Goal: Information Seeking & Learning: Get advice/opinions

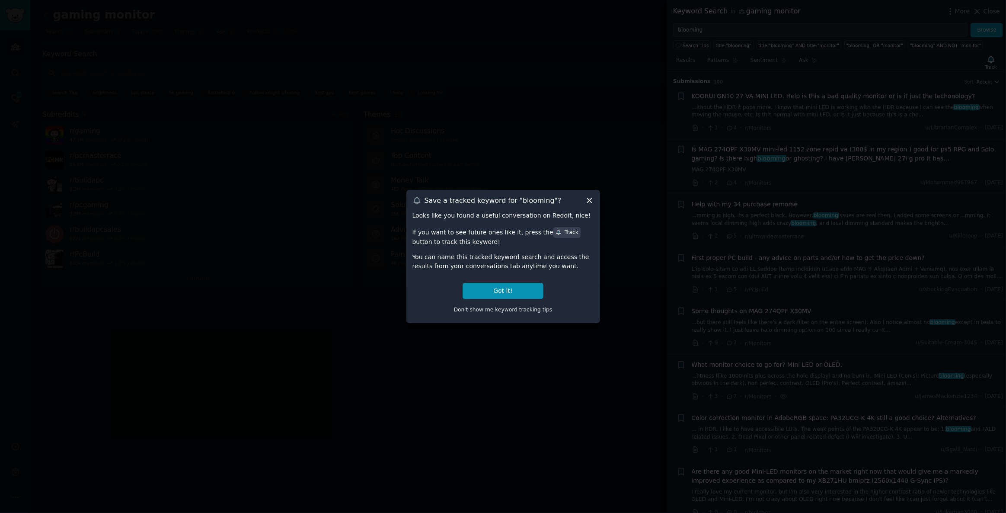
scroll to position [884, 0]
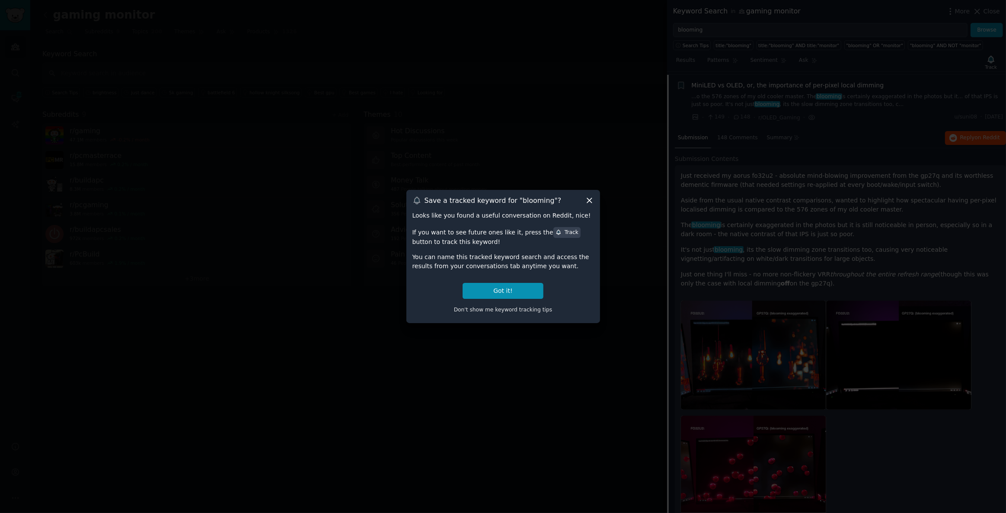
click at [587, 200] on icon at bounding box center [589, 200] width 9 height 9
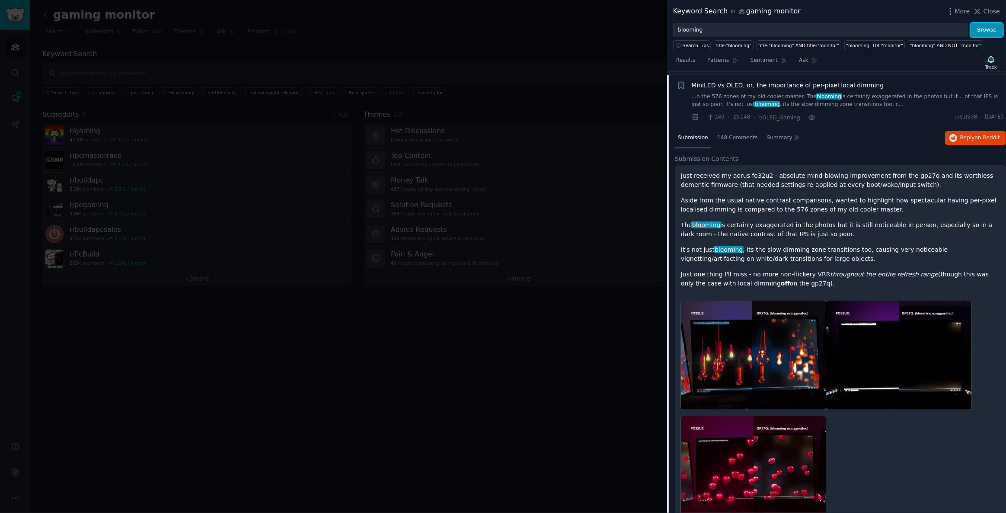
drag, startPoint x: 981, startPoint y: 28, endPoint x: 790, endPoint y: 91, distance: 201.3
click at [981, 28] on button "Browse" at bounding box center [986, 30] width 32 height 15
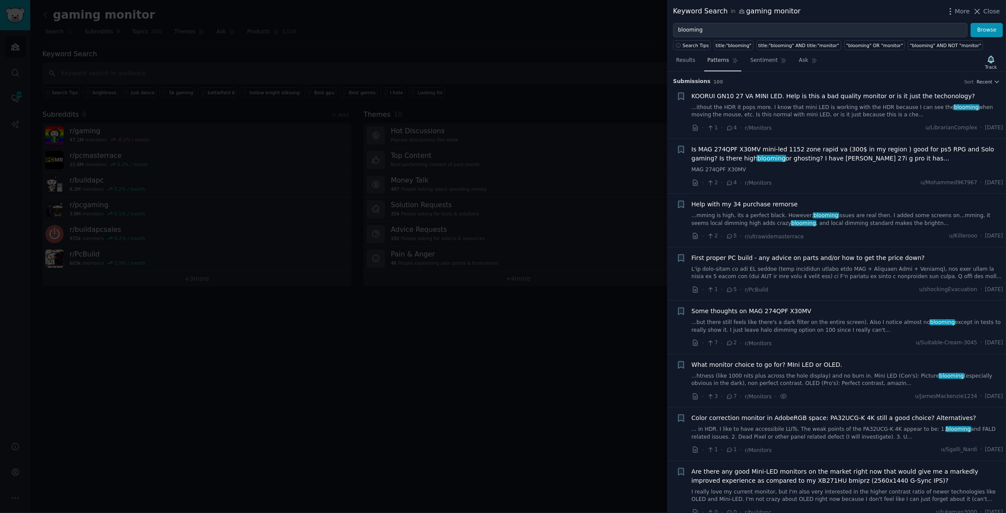
click at [714, 61] on span "Patterns" at bounding box center [718, 61] width 22 height 8
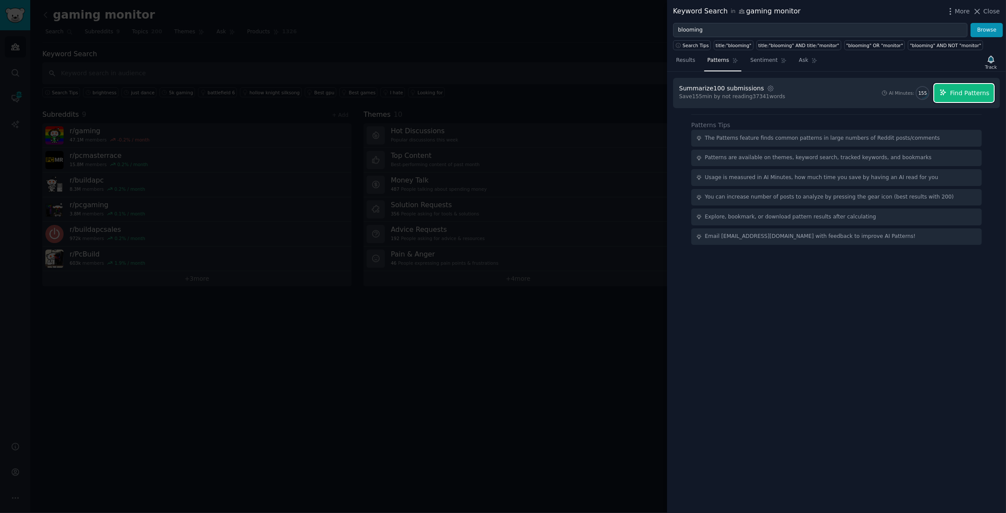
click at [963, 99] on button "Find Patterns" at bounding box center [964, 93] width 60 height 18
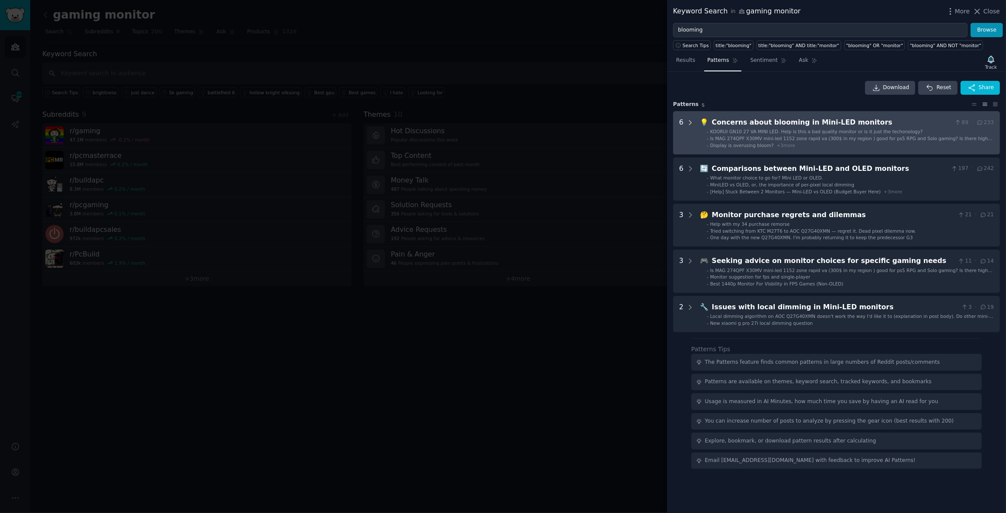
click at [689, 122] on icon at bounding box center [690, 123] width 8 height 8
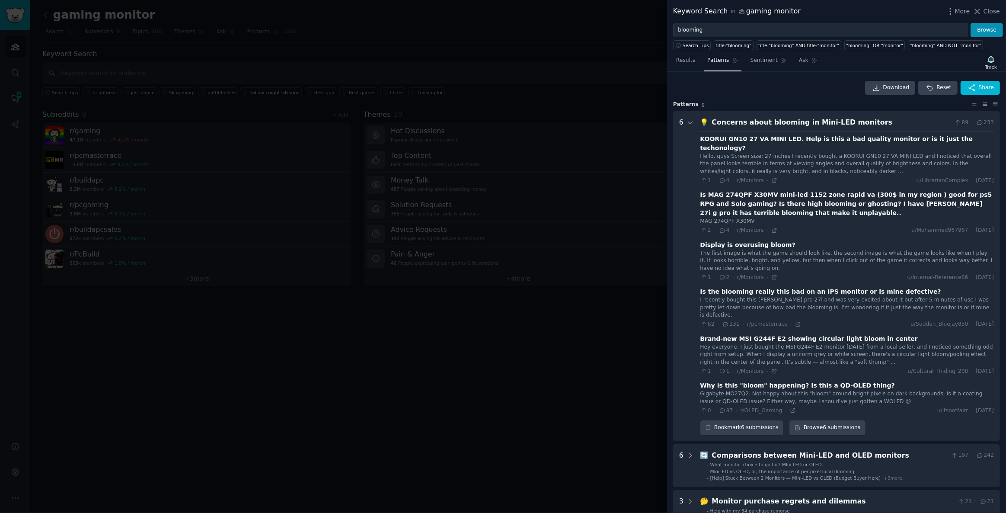
scroll to position [39, 0]
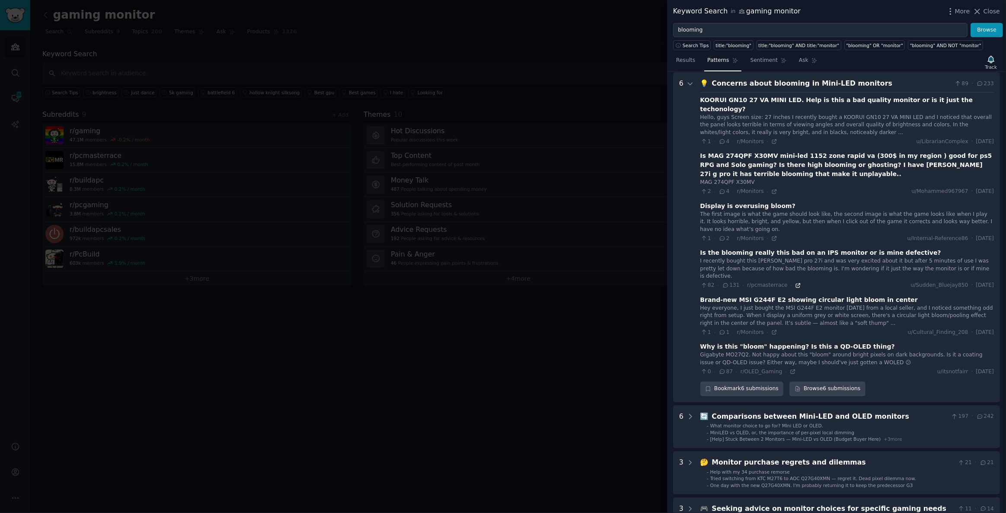
click at [796, 283] on icon at bounding box center [798, 285] width 4 height 4
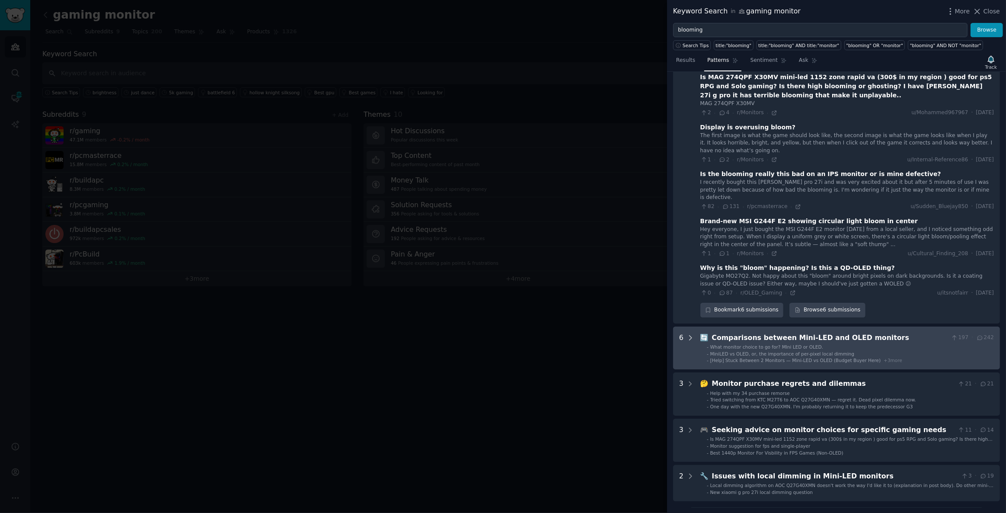
click at [687, 334] on icon at bounding box center [690, 338] width 8 height 8
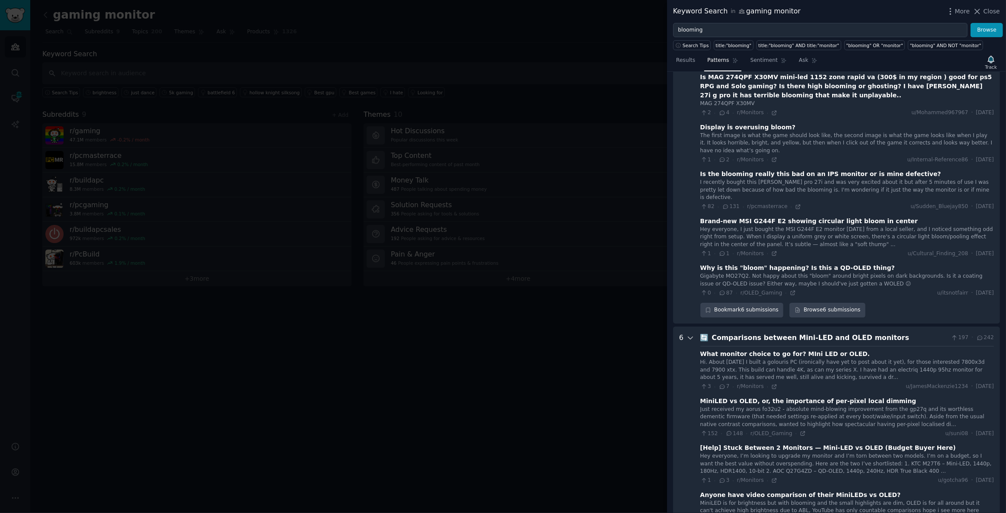
scroll to position [354, 0]
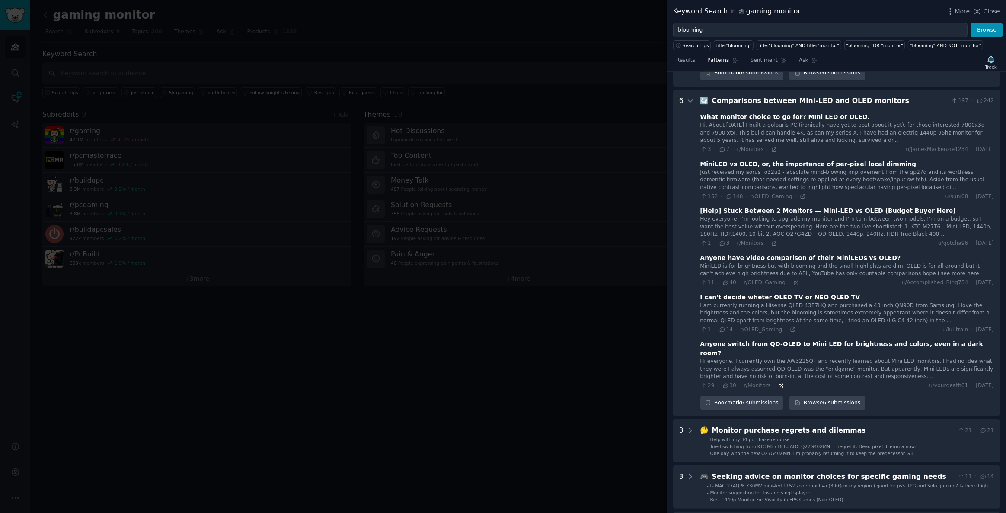
click at [778, 382] on icon at bounding box center [781, 385] width 6 height 6
click at [793, 280] on icon at bounding box center [796, 283] width 6 height 6
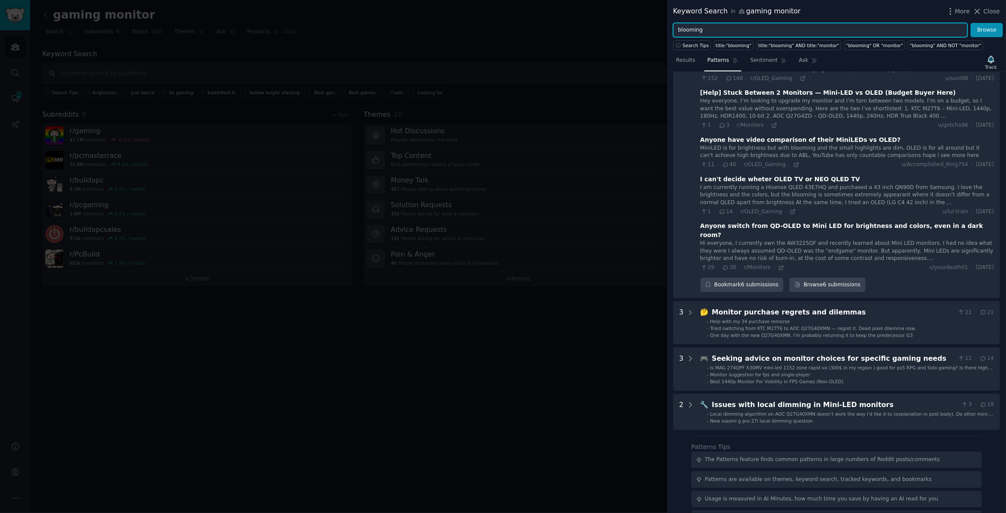
drag, startPoint x: 715, startPoint y: 32, endPoint x: 572, endPoint y: 28, distance: 143.1
click at [564, 25] on div "Keyword Search in gaming monitor More Close blooming Browse Search Tips title:"…" at bounding box center [503, 256] width 1006 height 513
click at [970, 23] on button "Browse" at bounding box center [986, 30] width 32 height 15
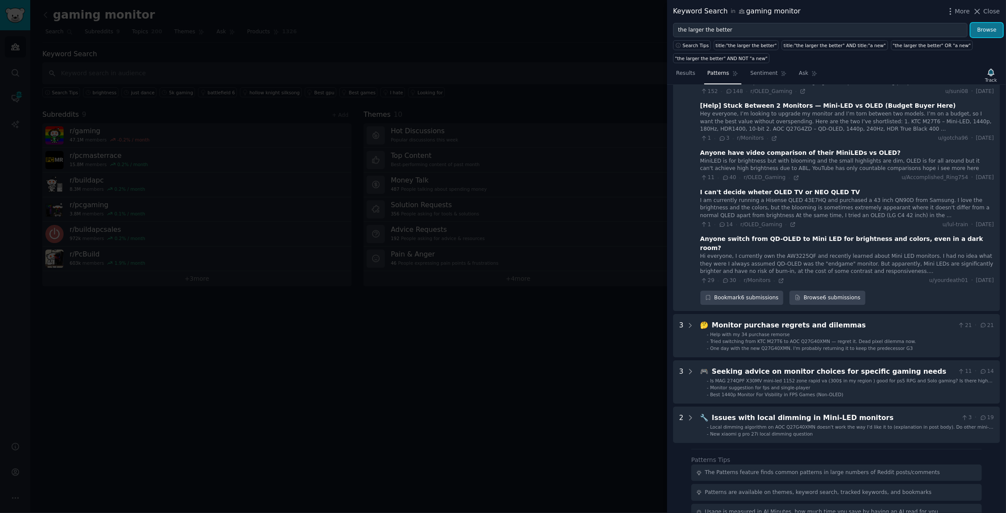
click at [983, 29] on button "Browse" at bounding box center [986, 30] width 32 height 15
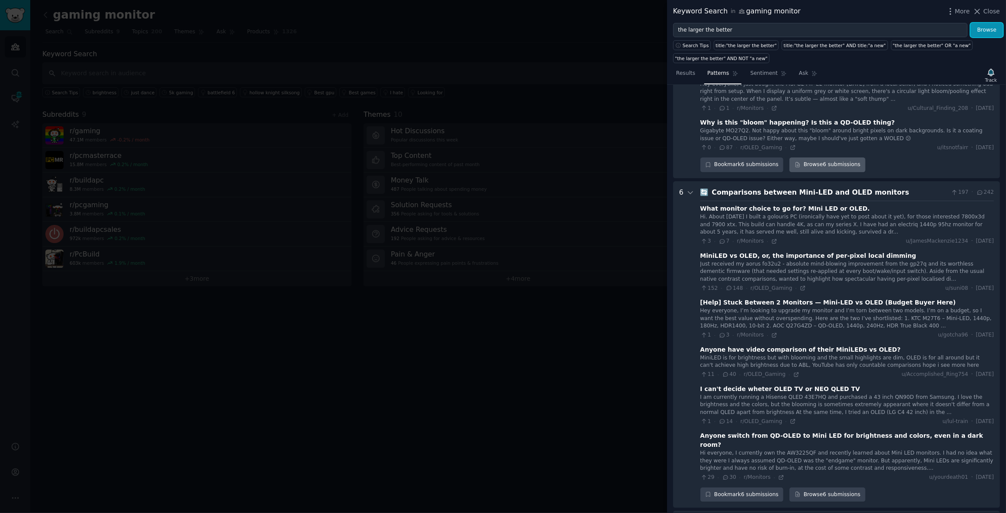
scroll to position [236, 0]
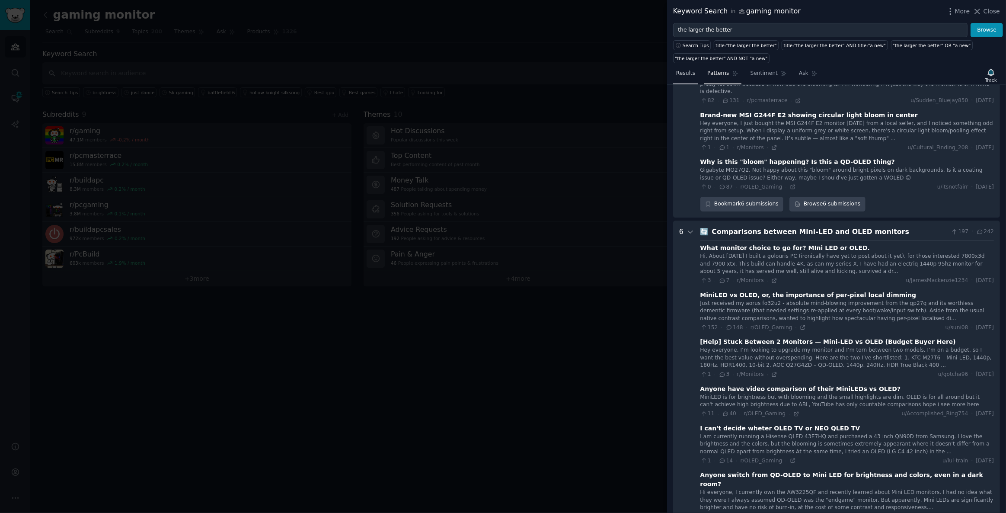
click at [679, 72] on span "Results" at bounding box center [685, 74] width 19 height 8
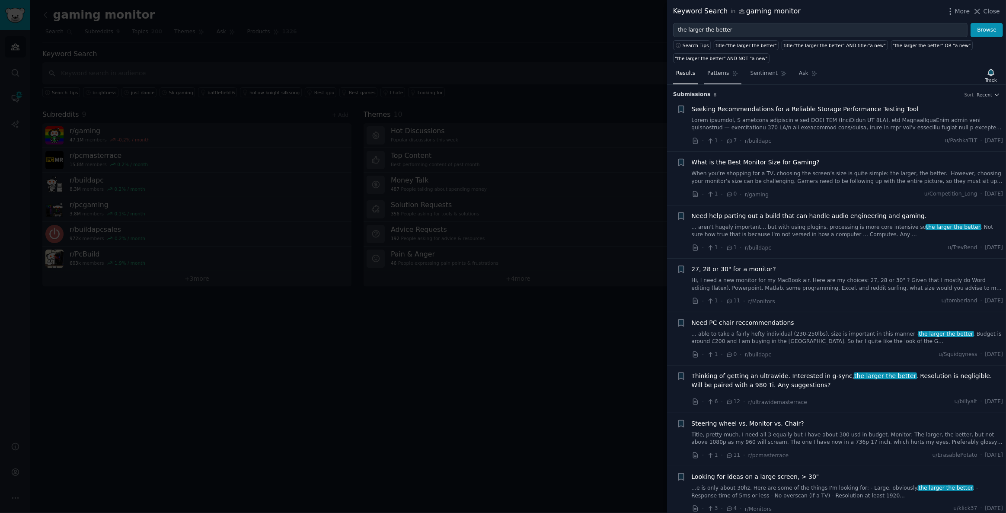
click at [719, 77] on link "Patterns" at bounding box center [722, 76] width 37 height 18
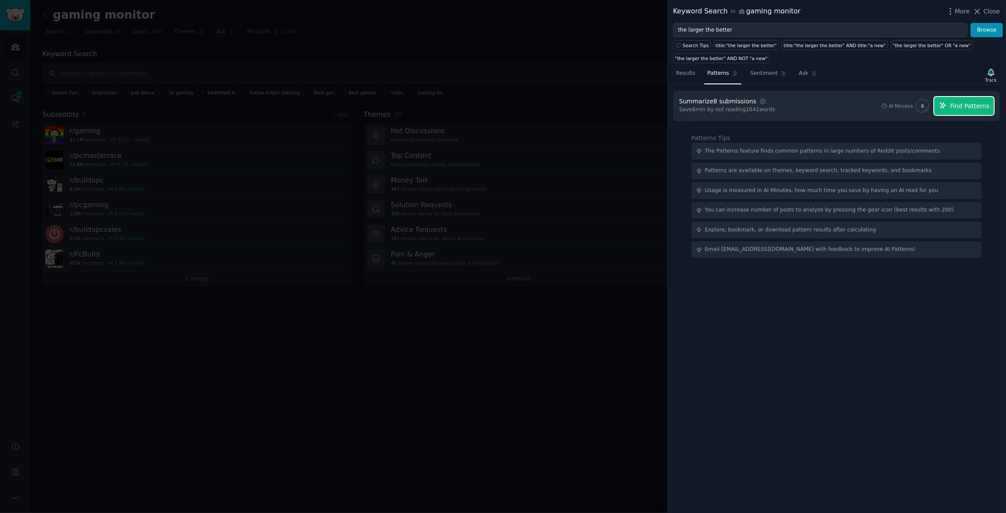
click at [945, 99] on button "Find Patterns" at bounding box center [964, 106] width 60 height 18
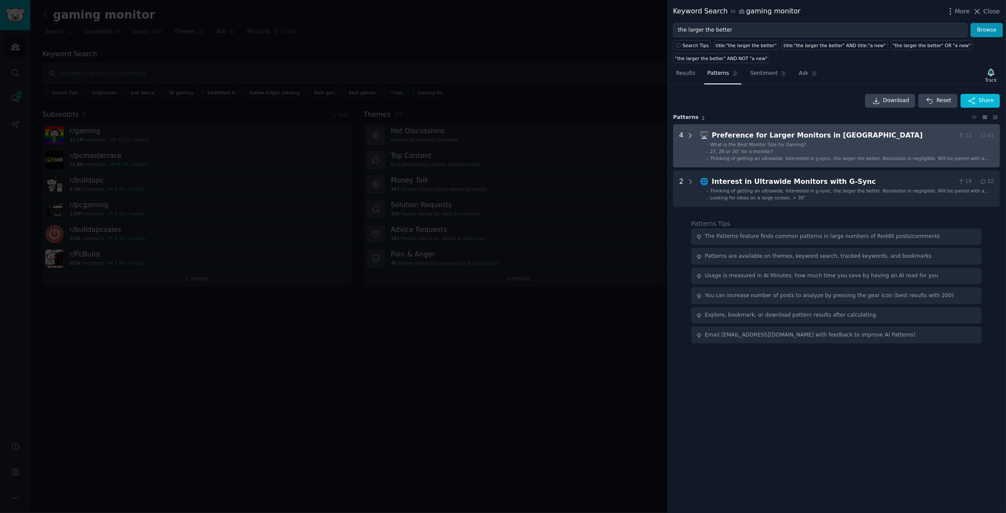
click at [687, 134] on icon at bounding box center [690, 136] width 8 height 8
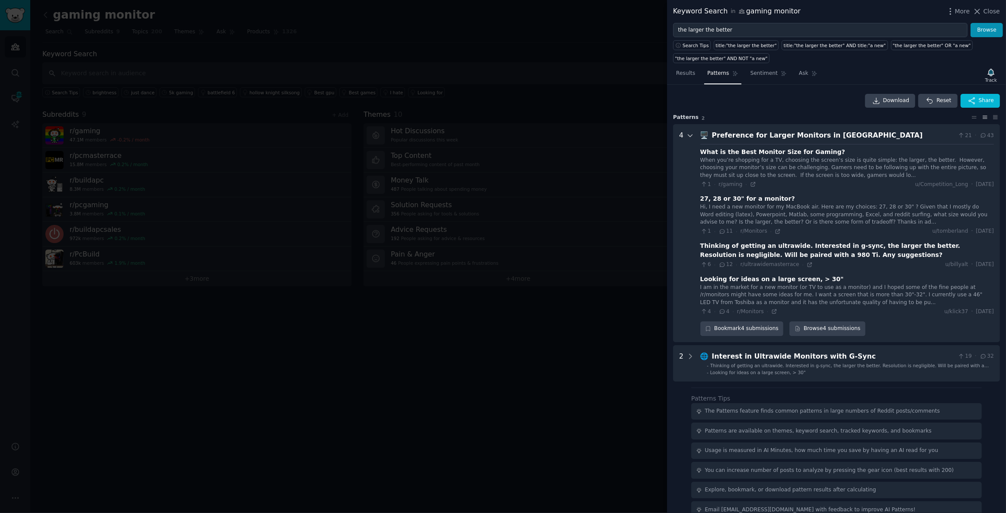
scroll to position [12, 0]
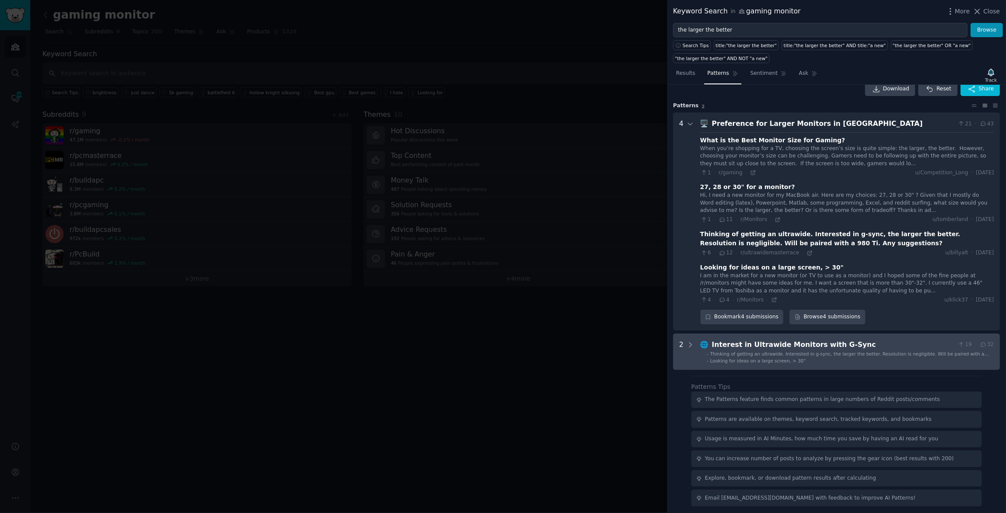
click at [682, 345] on div "2" at bounding box center [681, 351] width 4 height 24
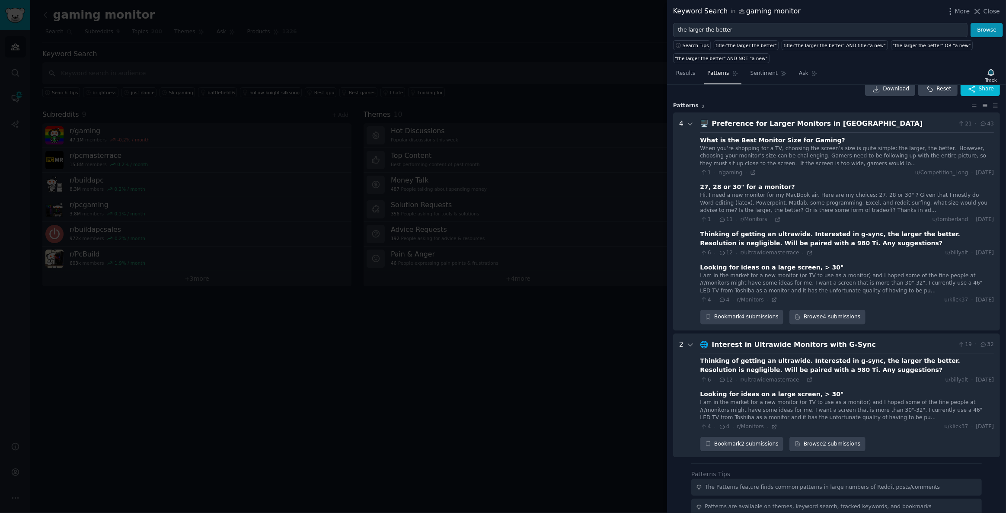
scroll to position [99, 0]
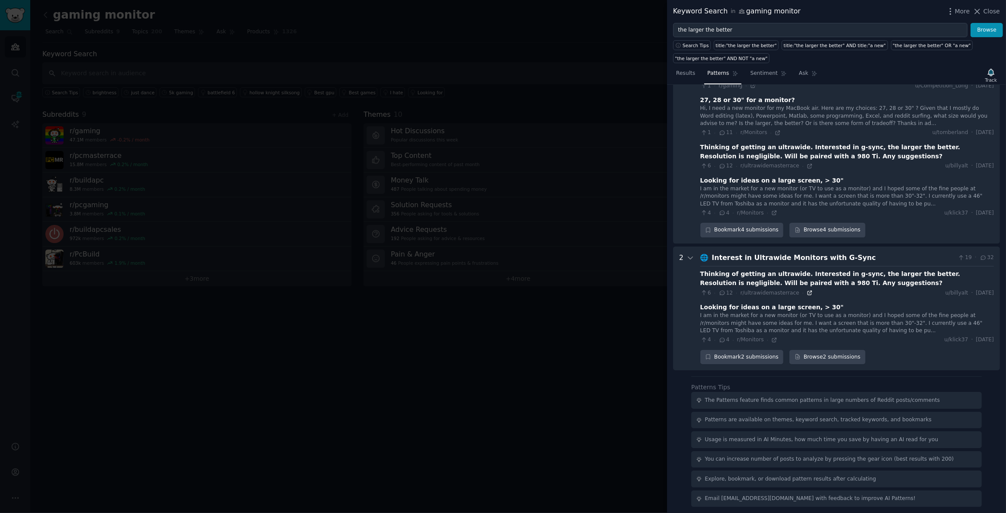
click at [806, 291] on icon at bounding box center [809, 293] width 6 height 6
drag, startPoint x: 741, startPoint y: 22, endPoint x: 591, endPoint y: 19, distance: 150.4
click at [591, 19] on div "Keyword Search in gaming monitor More Close the larger the better Browse Search…" at bounding box center [503, 256] width 1006 height 513
click at [970, 23] on button "Browse" at bounding box center [986, 30] width 32 height 15
click at [987, 32] on button "Browse" at bounding box center [986, 30] width 32 height 15
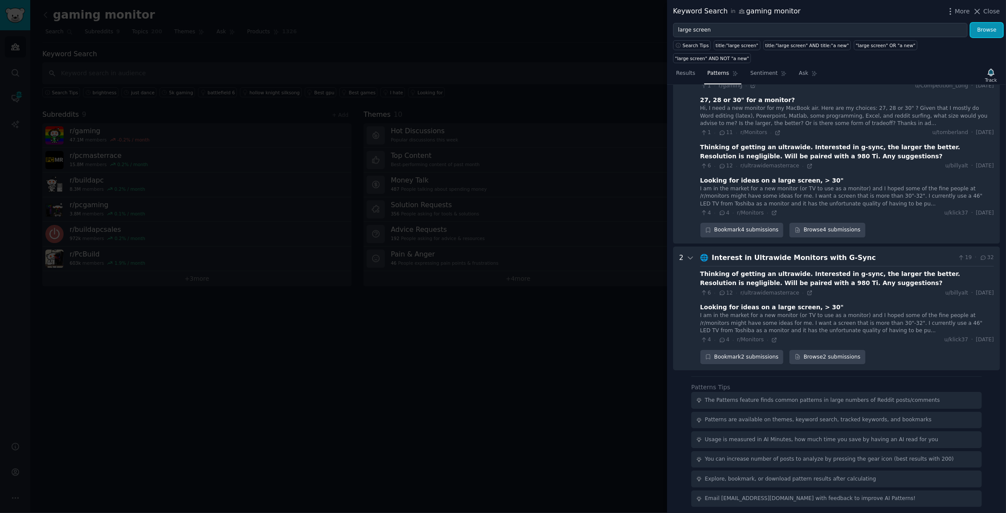
scroll to position [86, 0]
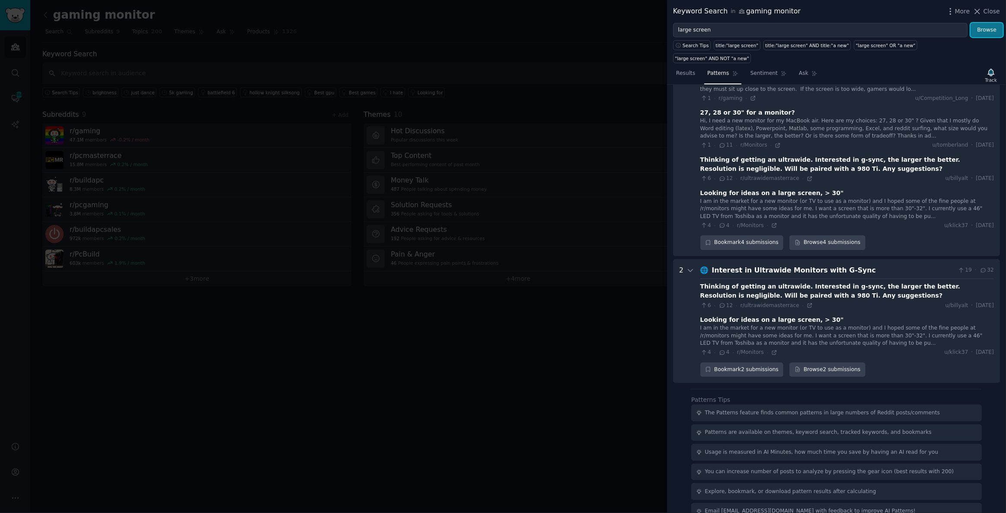
click at [985, 34] on button "Browse" at bounding box center [986, 30] width 32 height 15
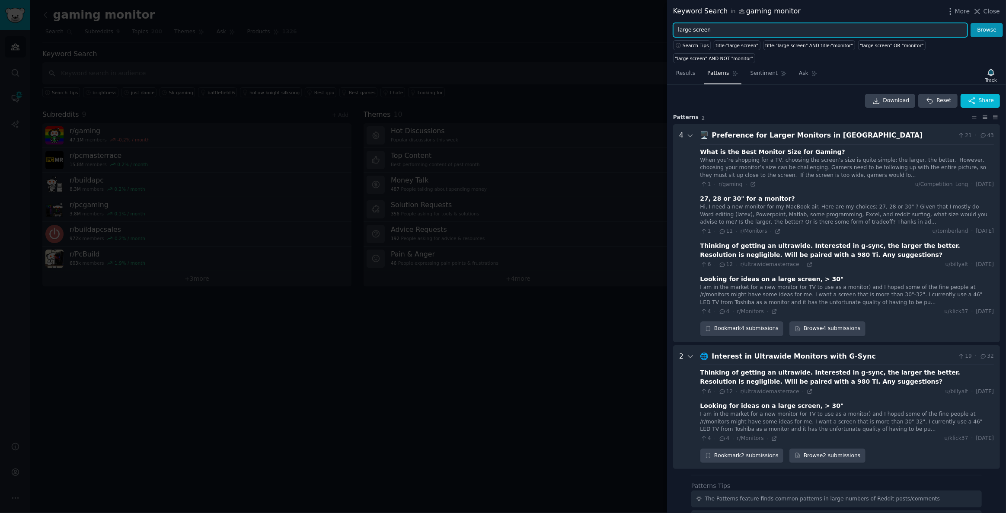
drag, startPoint x: 726, startPoint y: 35, endPoint x: 667, endPoint y: 51, distance: 60.9
click at [603, 27] on div "Keyword Search in gaming monitor More Close large screen Browse Search Tips tit…" at bounding box center [503, 256] width 1006 height 513
click at [970, 23] on button "Browse" at bounding box center [986, 30] width 32 height 15
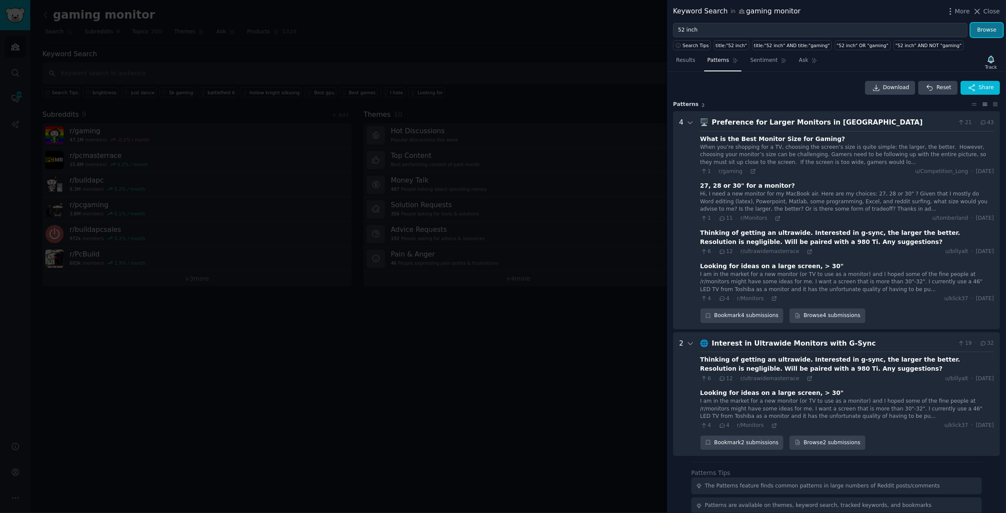
click at [976, 24] on button "Browse" at bounding box center [986, 30] width 32 height 15
click at [684, 60] on span "Results" at bounding box center [685, 61] width 19 height 8
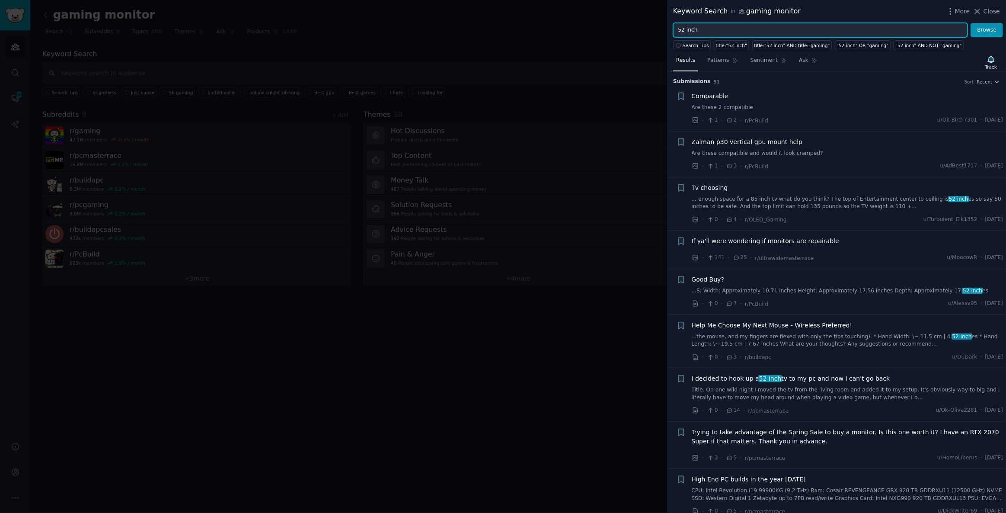
drag, startPoint x: 708, startPoint y: 31, endPoint x: 649, endPoint y: 35, distance: 59.4
click at [578, 25] on div "Keyword Search in gaming monitor More Close 52 inch Browse Search Tips title:"5…" at bounding box center [503, 256] width 1006 height 513
click at [970, 23] on button "Browse" at bounding box center [986, 30] width 32 height 15
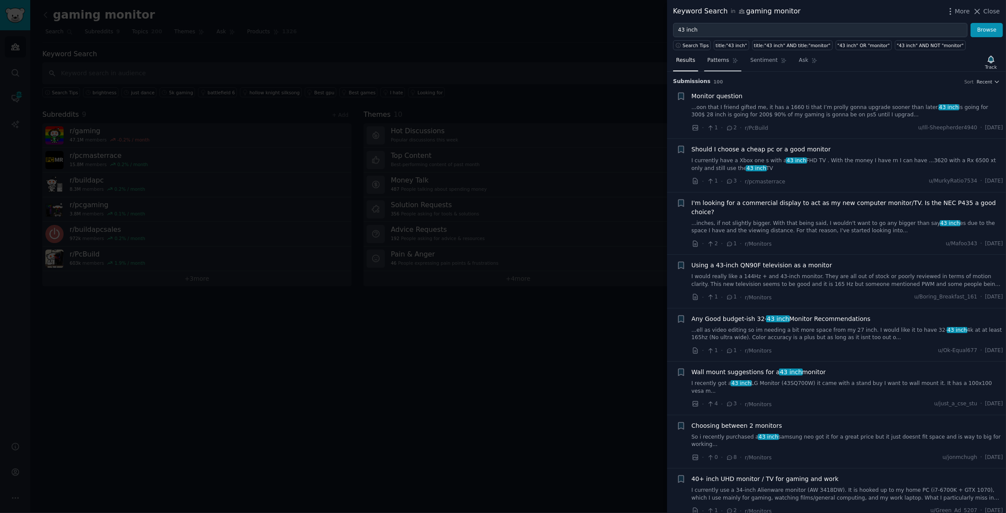
click at [709, 57] on span "Patterns" at bounding box center [718, 61] width 22 height 8
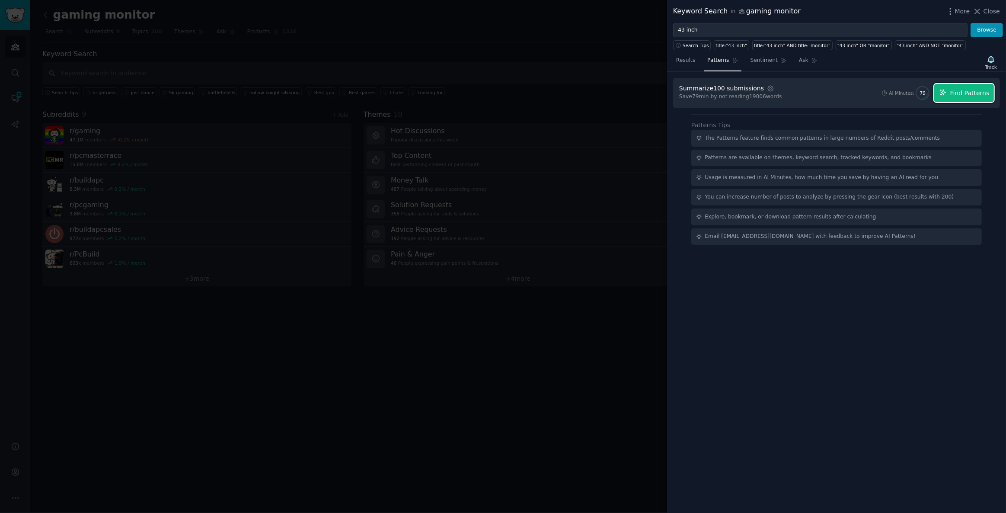
click at [954, 92] on span "Find Patterns" at bounding box center [969, 93] width 39 height 9
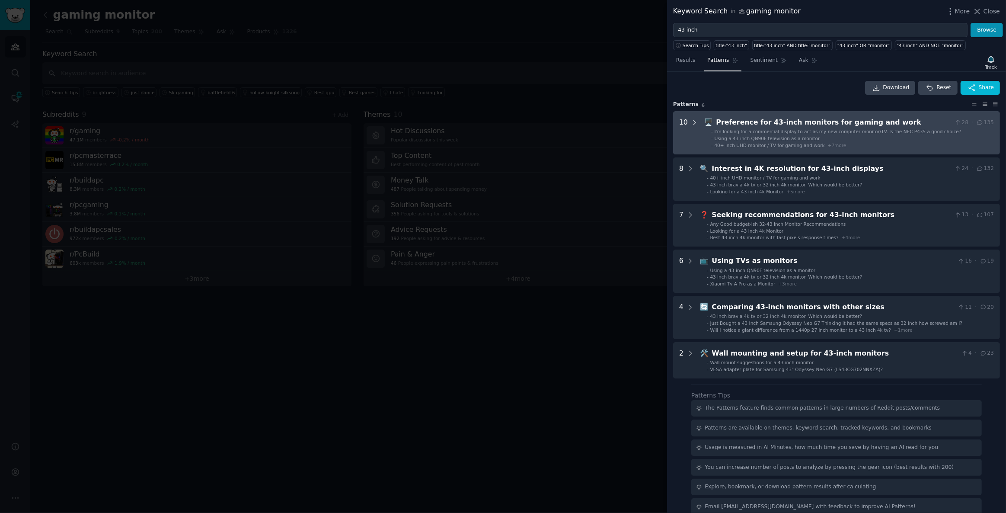
click at [693, 120] on icon at bounding box center [695, 123] width 8 height 8
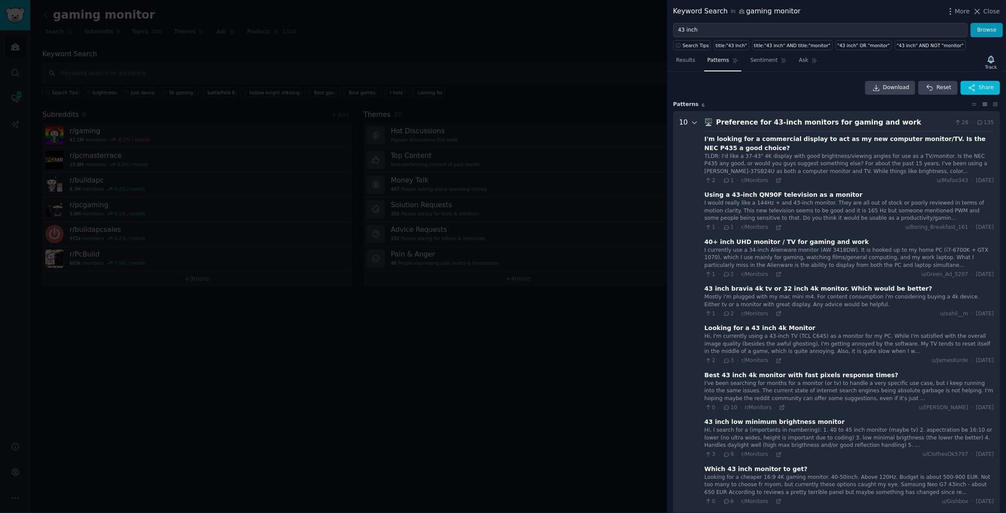
scroll to position [39, 0]
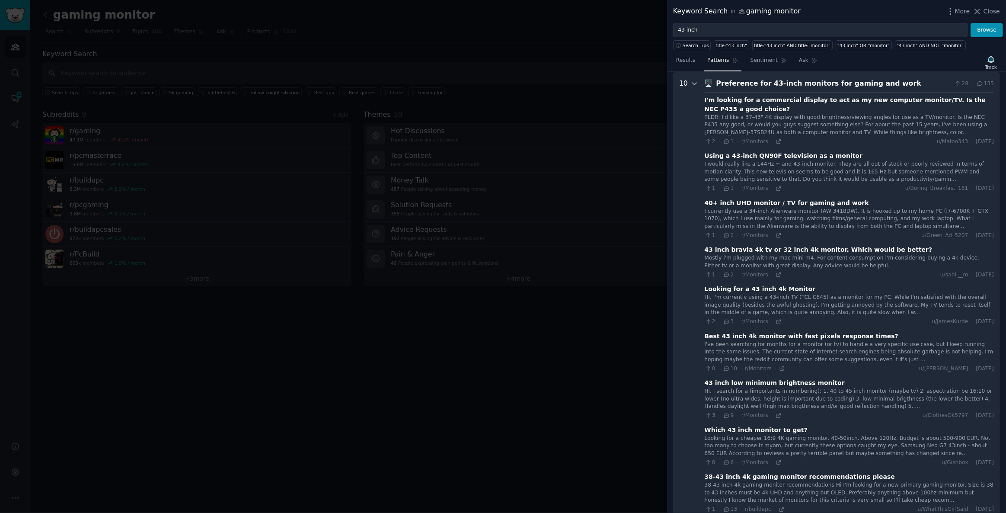
click at [691, 80] on icon at bounding box center [695, 84] width 8 height 8
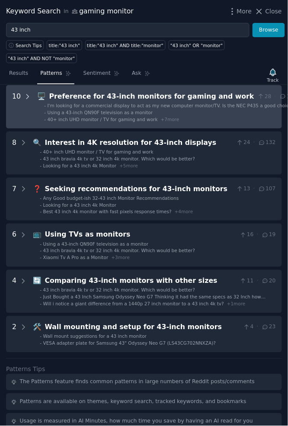
click at [26, 93] on icon at bounding box center [28, 97] width 8 height 8
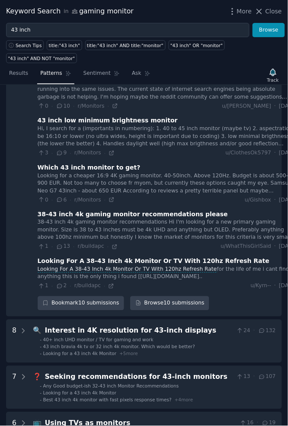
scroll to position [432, 0]
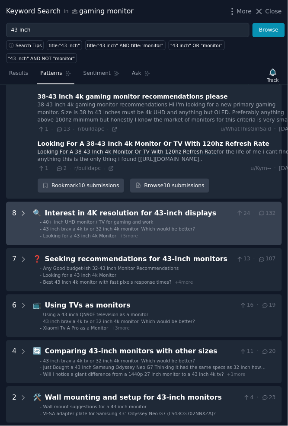
click at [21, 208] on div at bounding box center [23, 223] width 8 height 31
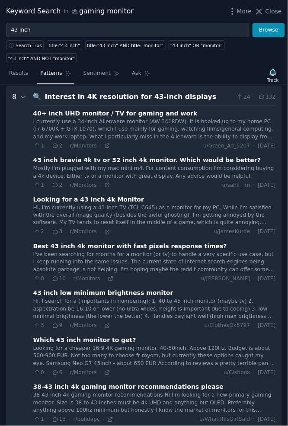
scroll to position [784, 0]
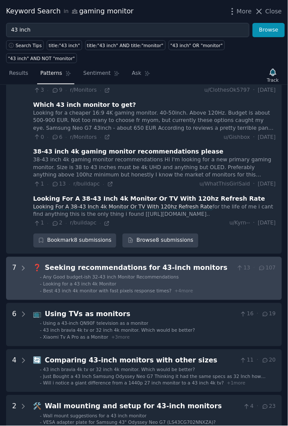
click at [28, 257] on monitors "7 ❓ Seeking recommendations for 43-inch monitors 13 · 107 - Any Good budget-ish…" at bounding box center [144, 278] width 276 height 43
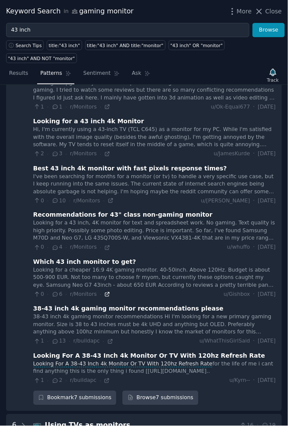
scroll to position [954, 0]
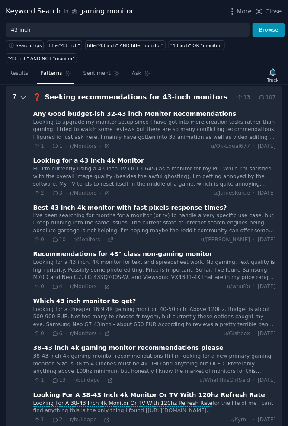
click at [23, 94] on icon at bounding box center [23, 98] width 8 height 8
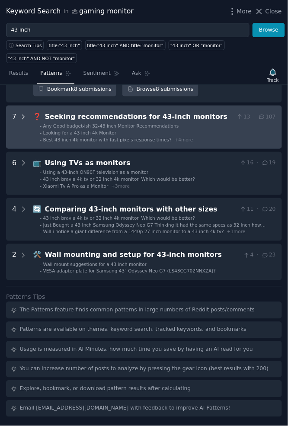
scroll to position [919, 0]
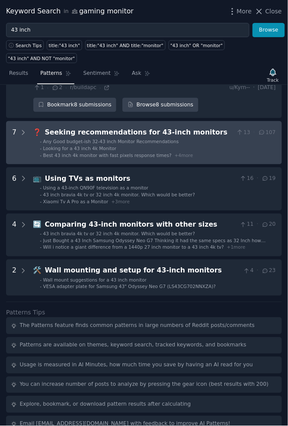
click at [31, 121] on monitors "7 ❓ Seeking recommendations for 43-inch monitors 13 · 107 - Any Good budget-ish…" at bounding box center [144, 142] width 276 height 43
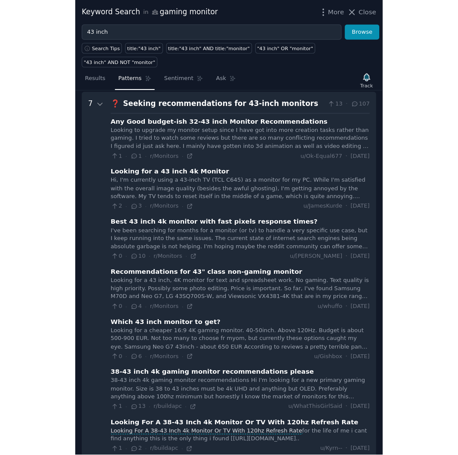
scroll to position [994, 0]
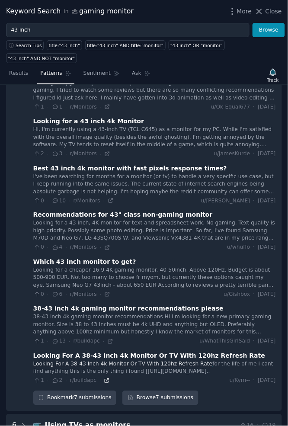
click at [104, 378] on icon at bounding box center [107, 381] width 6 height 6
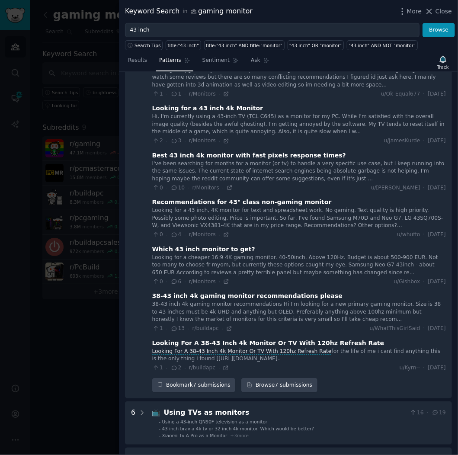
scroll to position [1190, 0]
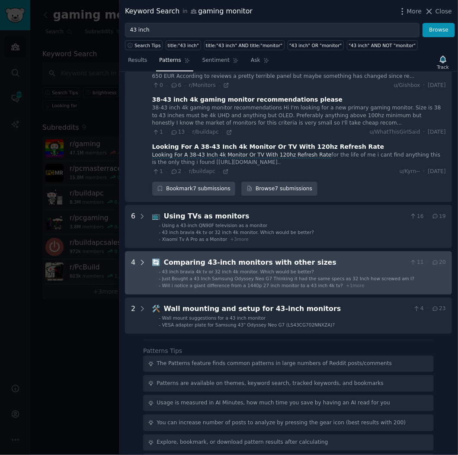
click at [142, 257] on div at bounding box center [142, 272] width 8 height 31
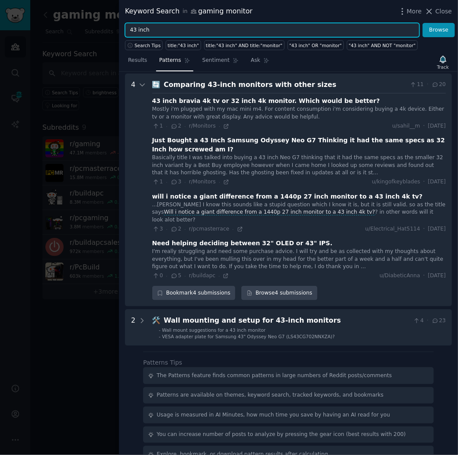
drag, startPoint x: 152, startPoint y: 29, endPoint x: 76, endPoint y: 22, distance: 76.3
click at [76, 22] on div "Keyword Search in gaming monitor More Close 43 inch Browse Search Tips title:"4…" at bounding box center [229, 227] width 458 height 455
click at [422, 23] on button "Browse" at bounding box center [438, 30] width 32 height 15
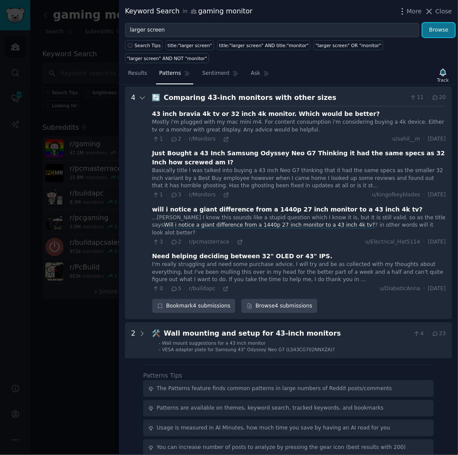
click at [442, 29] on button "Browse" at bounding box center [438, 30] width 32 height 15
click at [137, 70] on span "Results" at bounding box center [137, 74] width 19 height 8
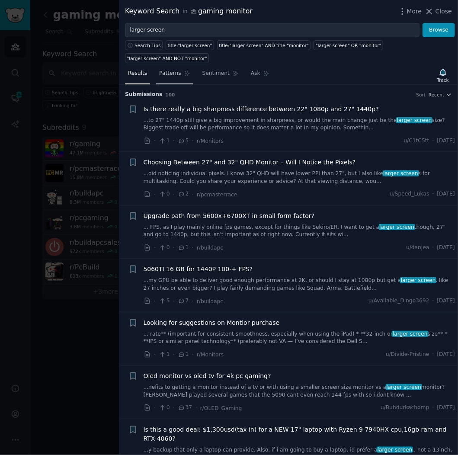
click at [173, 70] on span "Patterns" at bounding box center [170, 74] width 22 height 8
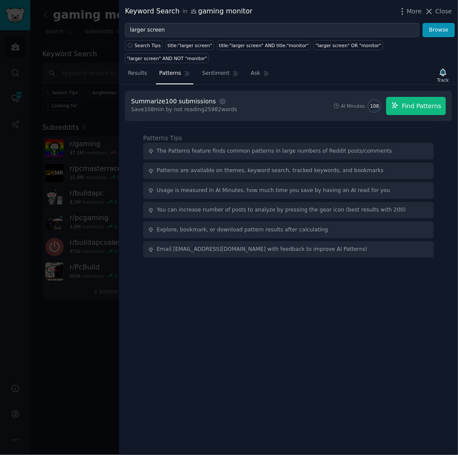
click at [414, 102] on span "Find Patterns" at bounding box center [421, 106] width 39 height 9
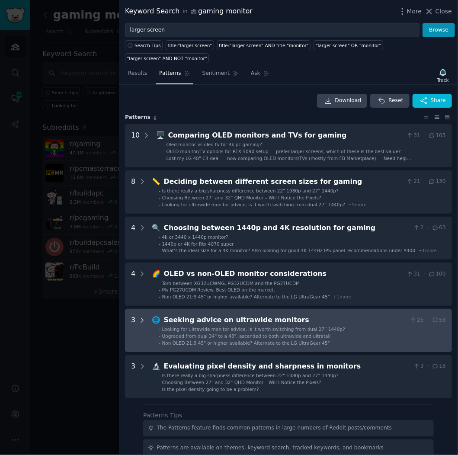
click at [140, 316] on icon at bounding box center [142, 320] width 8 height 8
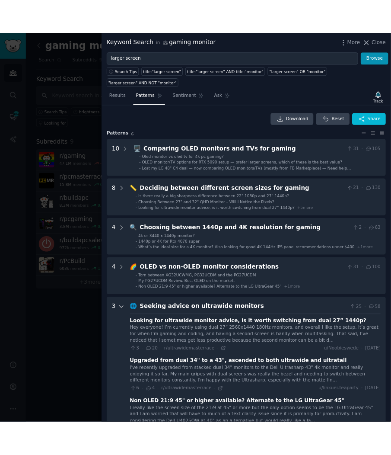
scroll to position [215, 0]
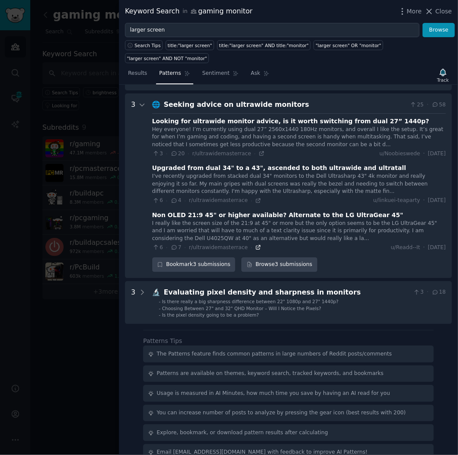
click at [255, 244] on icon at bounding box center [258, 247] width 6 height 6
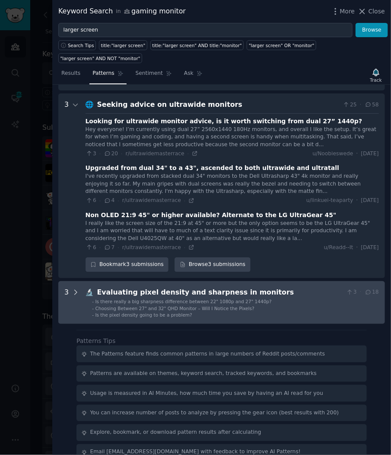
click at [74, 288] on icon at bounding box center [76, 292] width 8 height 8
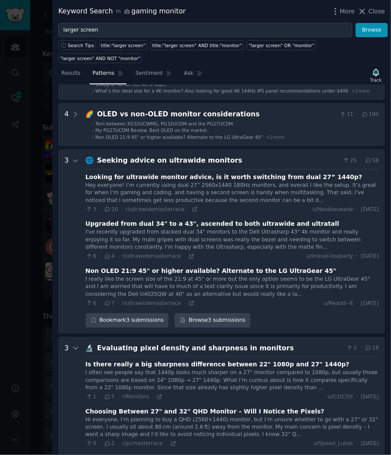
scroll to position [120, 0]
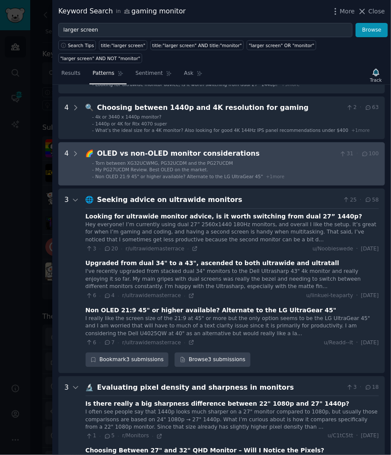
click at [70, 148] on div "4" at bounding box center [71, 163] width 15 height 31
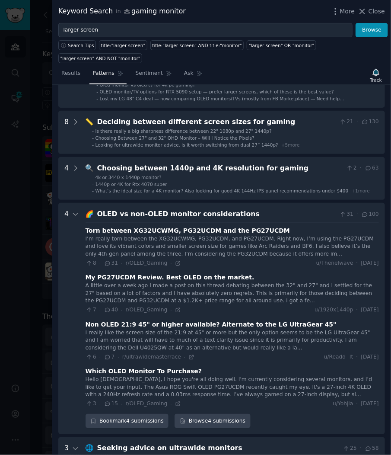
scroll to position [20, 0]
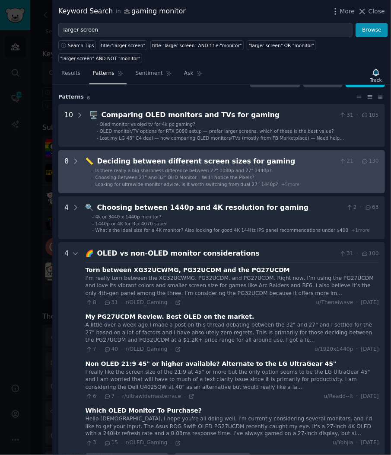
click at [71, 150] on gaming "8 📏 Deciding between different screen sizes for gaming 21 · 130 - Is there real…" at bounding box center [221, 171] width 327 height 43
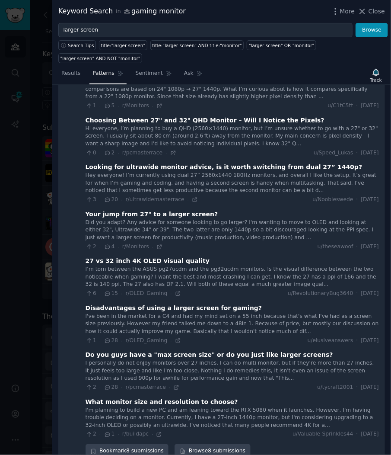
scroll to position [164, 0]
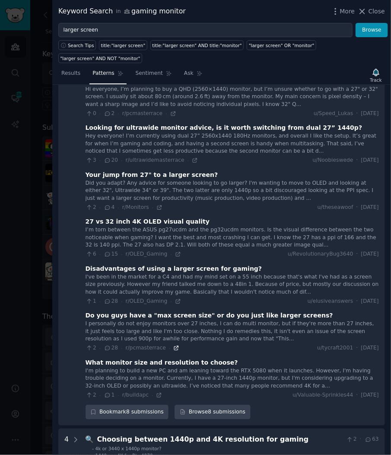
click at [173, 345] on icon at bounding box center [176, 348] width 6 height 6
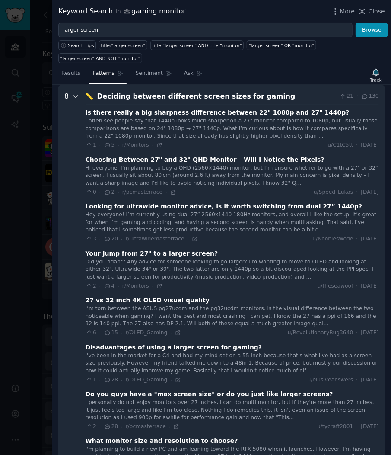
click at [73, 92] on icon at bounding box center [76, 96] width 8 height 8
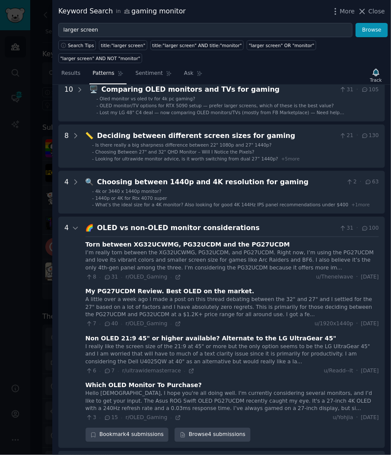
scroll to position [0, 0]
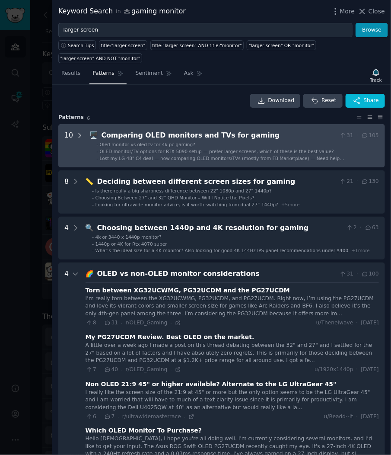
click at [78, 132] on icon at bounding box center [80, 136] width 8 height 8
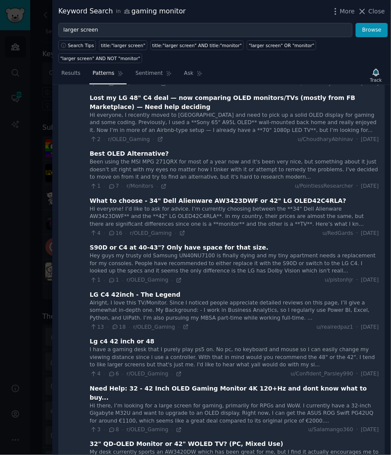
scroll to position [275, 0]
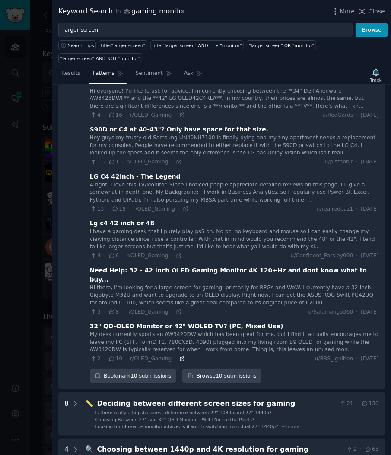
click at [179, 356] on icon at bounding box center [182, 359] width 6 height 6
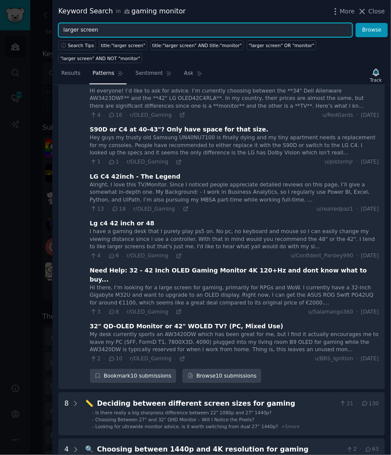
drag, startPoint x: 123, startPoint y: 24, endPoint x: 40, endPoint y: 17, distance: 83.3
click at [40, 17] on div "Keyword Search in gaming monitor More Close larger screen Browse Search Tips ti…" at bounding box center [195, 227] width 391 height 455
type input "45 inch"
click at [356, 23] on button "Browse" at bounding box center [372, 30] width 32 height 15
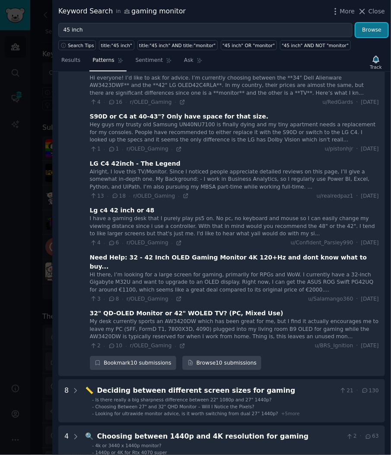
click at [367, 34] on button "Browse" at bounding box center [372, 30] width 32 height 15
click at [62, 57] on span "Results" at bounding box center [70, 61] width 19 height 8
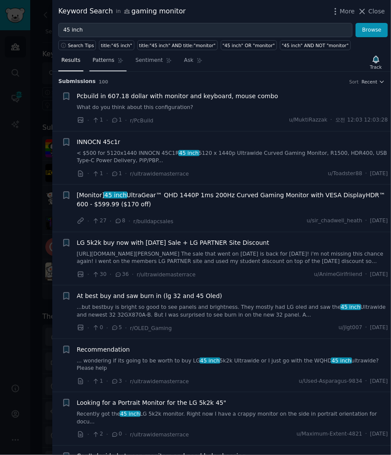
click at [99, 61] on span "Patterns" at bounding box center [103, 61] width 22 height 8
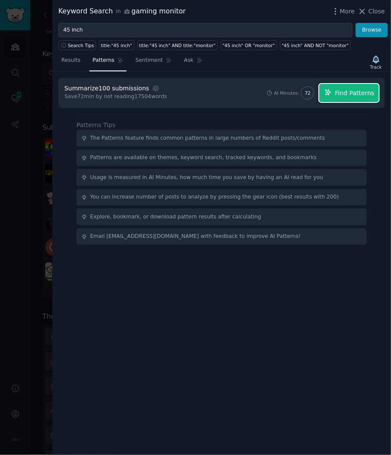
click at [365, 96] on span "Find Patterns" at bounding box center [354, 93] width 39 height 9
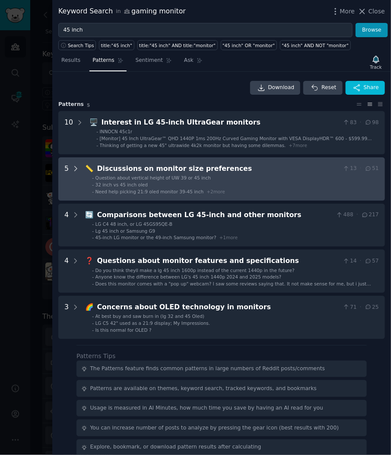
click at [72, 165] on icon at bounding box center [76, 169] width 8 height 8
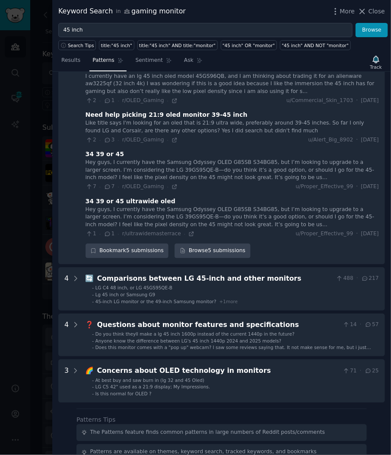
scroll to position [242, 0]
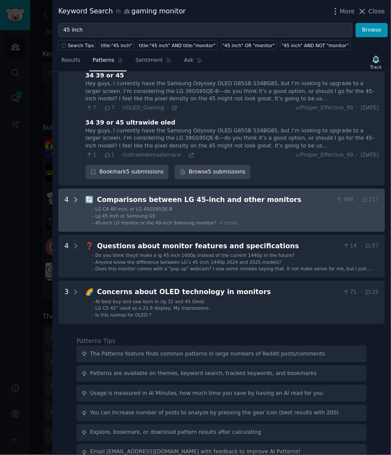
click at [75, 196] on icon at bounding box center [76, 200] width 8 height 8
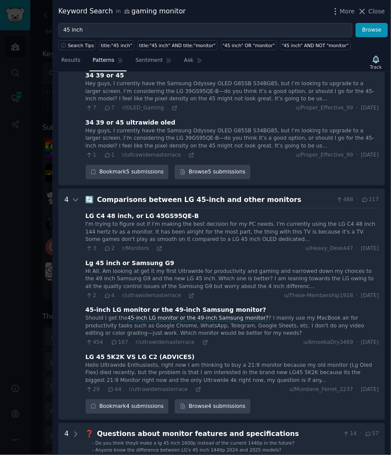
scroll to position [358, 0]
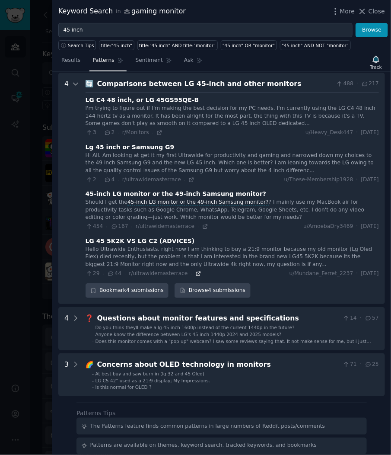
click at [196, 272] on icon at bounding box center [198, 273] width 4 height 4
